Goal: Information Seeking & Learning: Find contact information

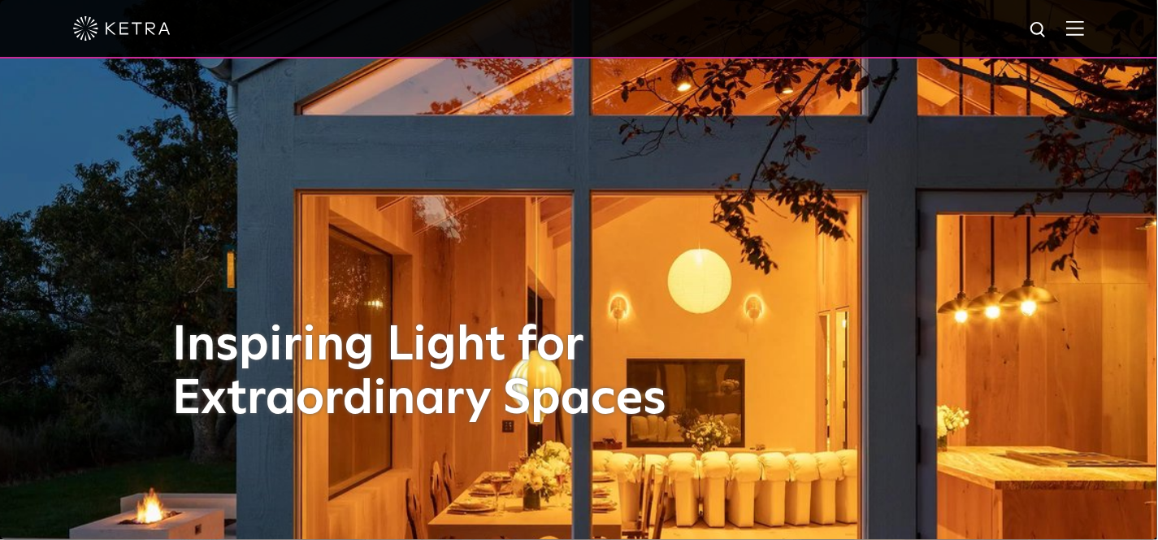
click at [1085, 23] on img at bounding box center [1076, 27] width 18 height 15
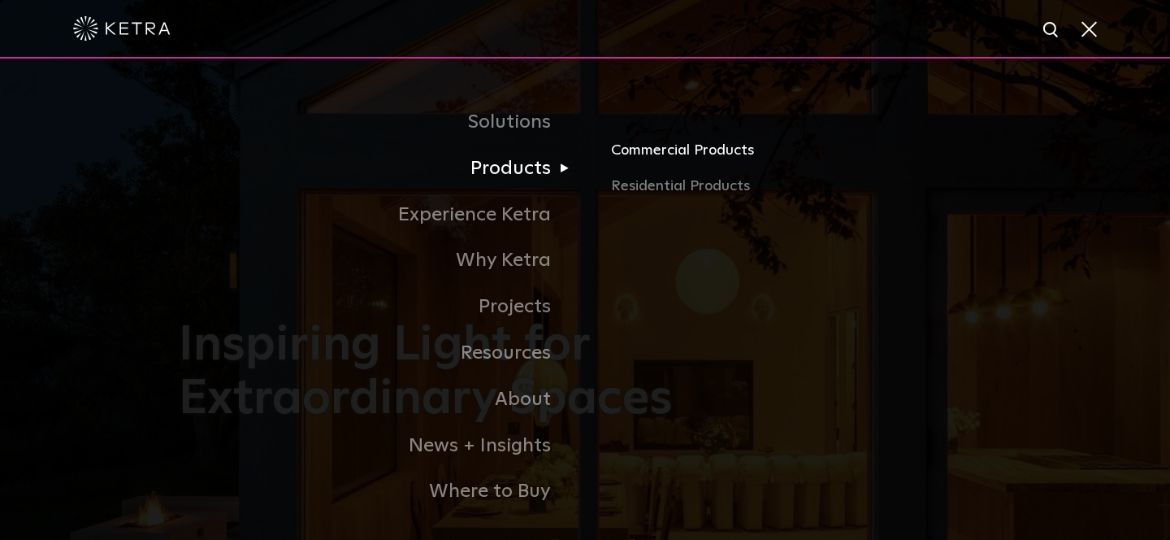
click at [663, 151] on link "Commercial Products" at bounding box center [801, 157] width 380 height 36
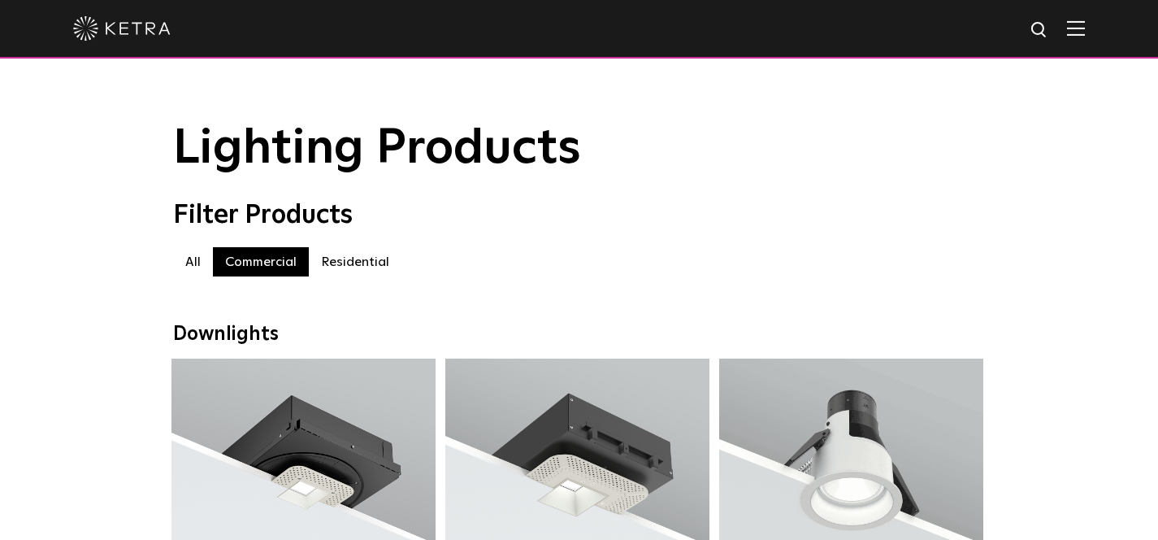
click at [1085, 27] on img at bounding box center [1076, 27] width 18 height 15
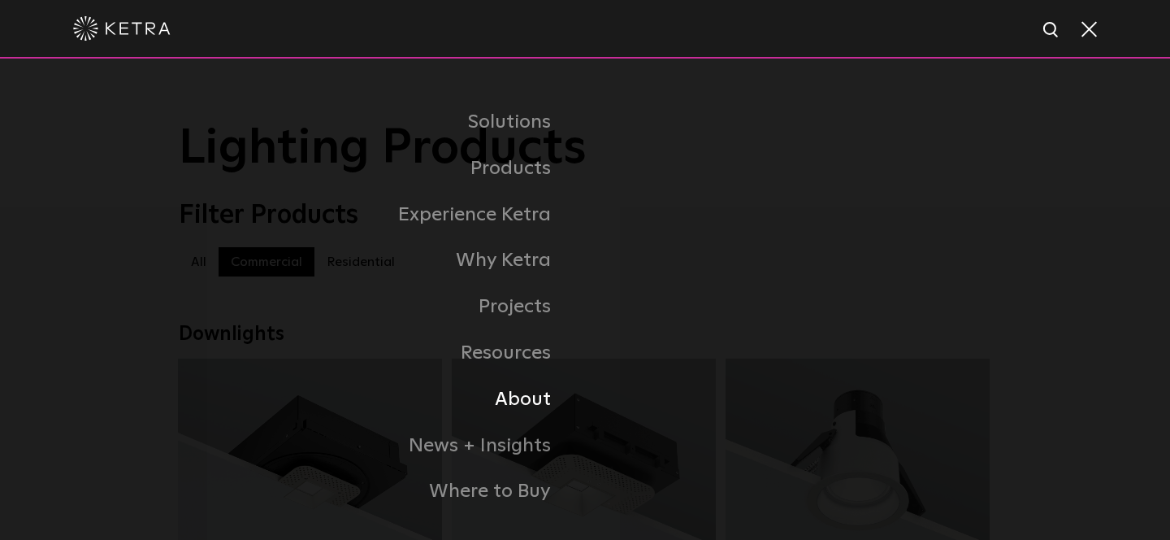
click at [520, 393] on link "About" at bounding box center [382, 399] width 406 height 46
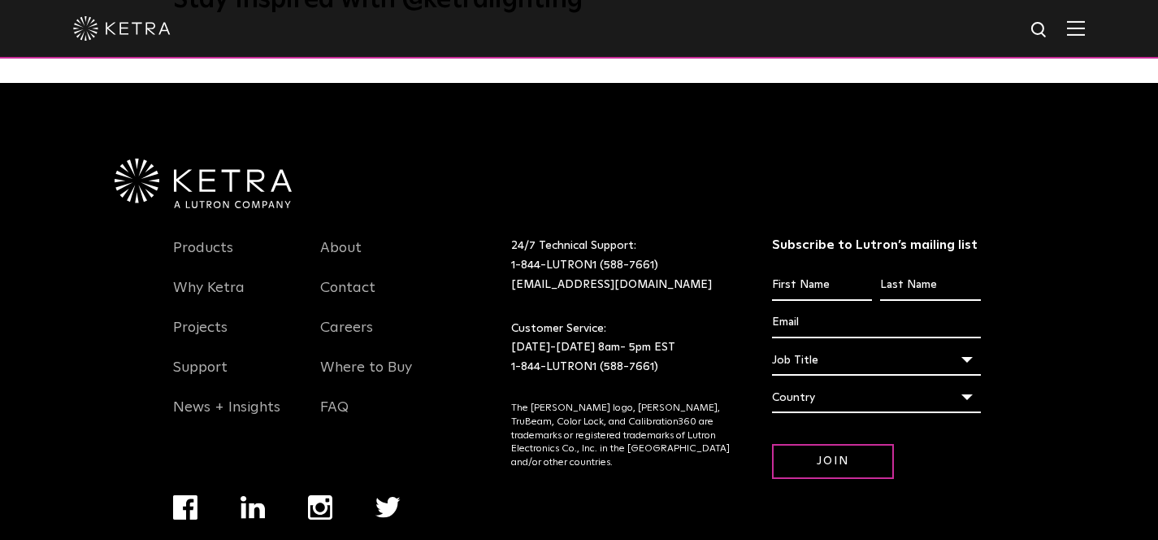
scroll to position [2091, 0]
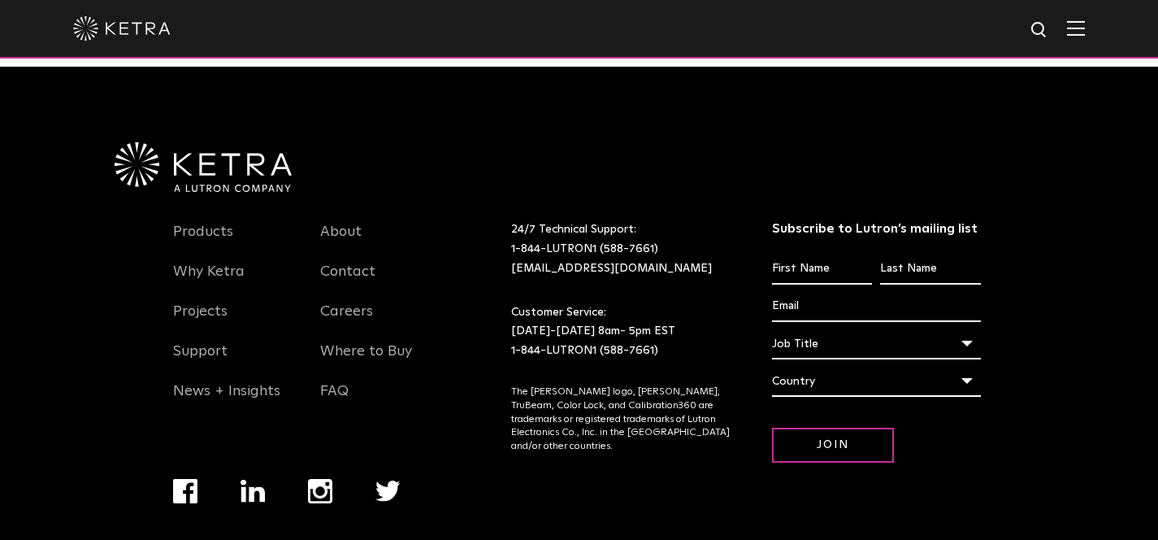
click at [358, 260] on li "Contact" at bounding box center [382, 280] width 124 height 40
click at [358, 262] on link "Contact" at bounding box center [347, 280] width 55 height 37
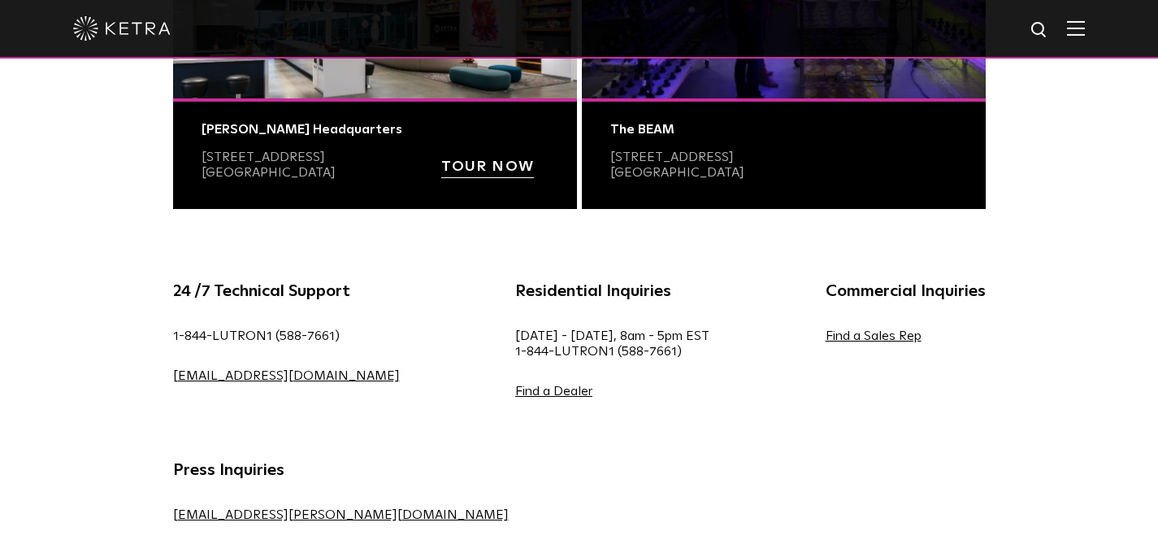
scroll to position [670, 0]
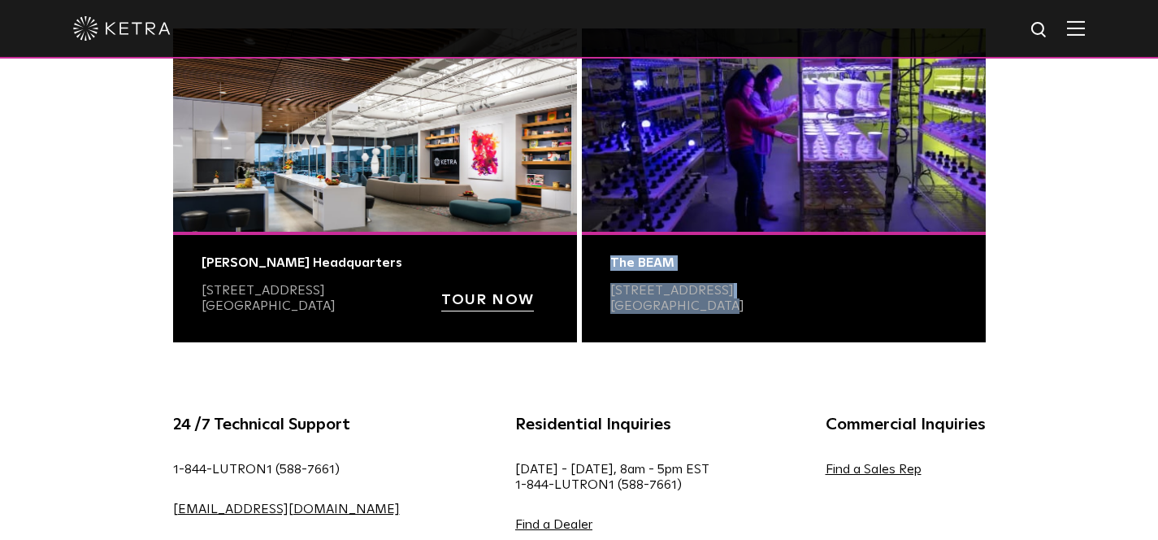
drag, startPoint x: 746, startPoint y: 315, endPoint x: 601, endPoint y: 258, distance: 156.2
click at [601, 258] on div "The BEAM 6231 East Stassney Lane, Bldg 13, Ste 400 Austin, TX 78744" at bounding box center [784, 287] width 404 height 111
click at [744, 312] on p "6231 East Stassney Lane, Bldg 13, Ste 400 Austin, TX 78744" at bounding box center [677, 298] width 134 height 31
drag, startPoint x: 766, startPoint y: 314, endPoint x: 593, endPoint y: 297, distance: 173.9
click at [593, 297] on div "The BEAM 6231 East Stassney Lane, Bldg 13, Ste 400 Austin, TX 78744" at bounding box center [784, 287] width 404 height 111
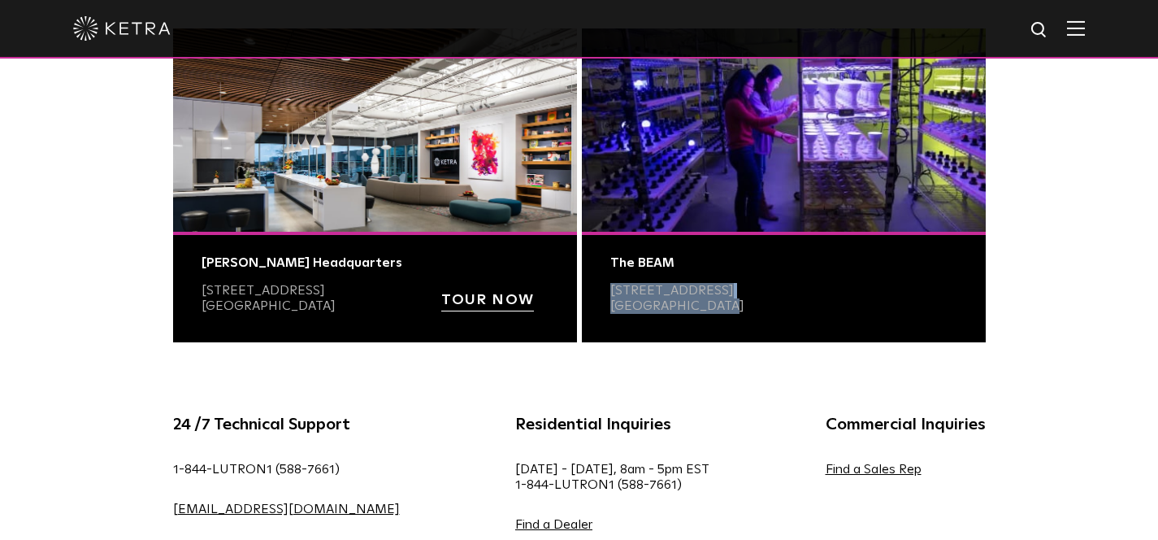
copy p "6231 East Stassney Lane, Bldg 13, Ste 400 Austin, TX 78744"
click at [610, 334] on div "The BEAM 6231 East Stassney Lane, Bldg 13, Ste 400 Austin, TX 78744" at bounding box center [784, 287] width 404 height 111
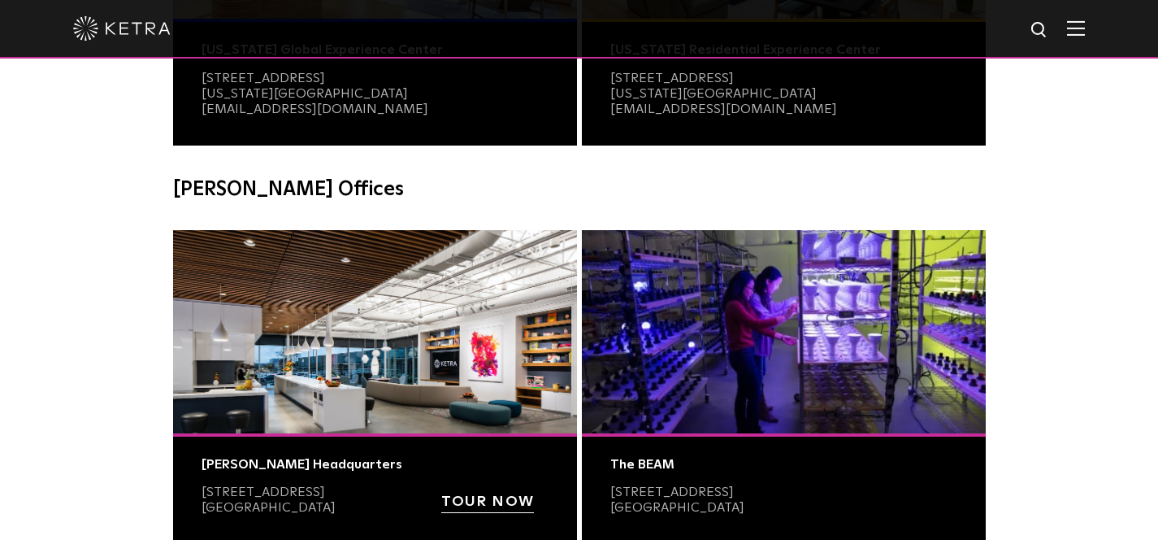
scroll to position [356, 0]
